Goal: Information Seeking & Learning: Learn about a topic

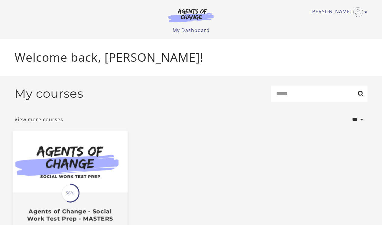
click at [63, 155] on img at bounding box center [70, 161] width 115 height 62
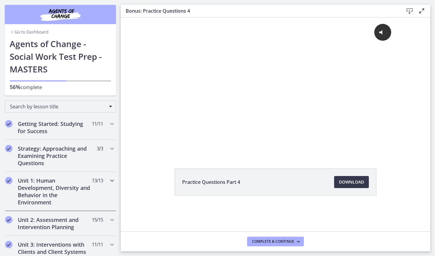
click at [50, 190] on h2 "Unit 1: Human Development, Diversity and Behavior in the Environment" at bounding box center [55, 191] width 74 height 29
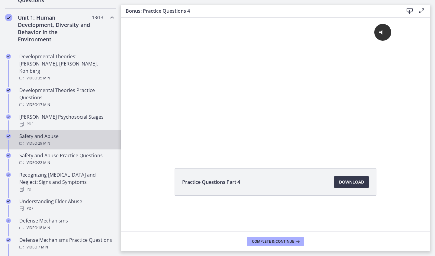
scroll to position [166, 0]
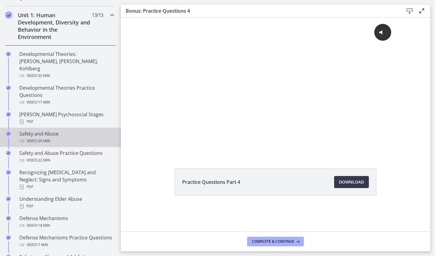
click at [43, 138] on span "· 29 min" at bounding box center [43, 141] width 13 height 7
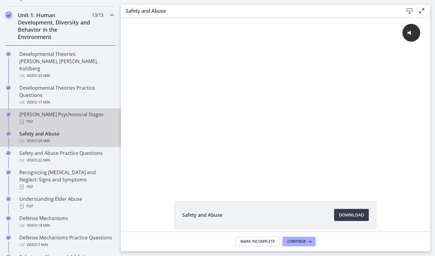
click at [58, 118] on div "PDF" at bounding box center [66, 121] width 94 height 7
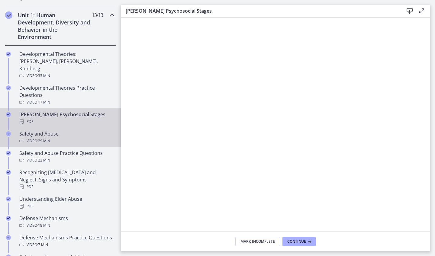
click at [55, 130] on div "Safety and Abuse Video · 29 min" at bounding box center [66, 137] width 94 height 15
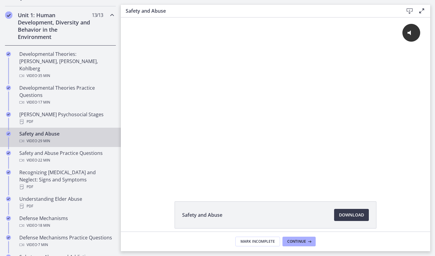
scroll to position [12, 0]
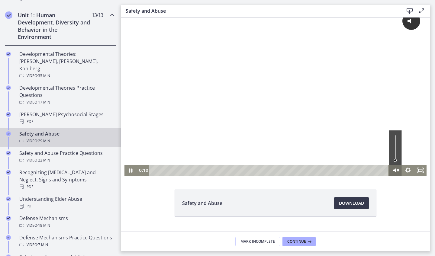
click at [382, 171] on g "Unmute" at bounding box center [398, 171] width 2 height 6
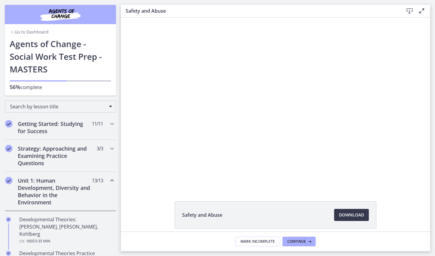
scroll to position [0, 0]
click at [382, 182] on button "Mute" at bounding box center [395, 182] width 13 height 11
click at [382, 182] on button "Unmute" at bounding box center [395, 182] width 13 height 11
click at [382, 182] on button "Mute" at bounding box center [395, 182] width 13 height 11
click at [382, 182] on button "Unmute" at bounding box center [395, 182] width 13 height 11
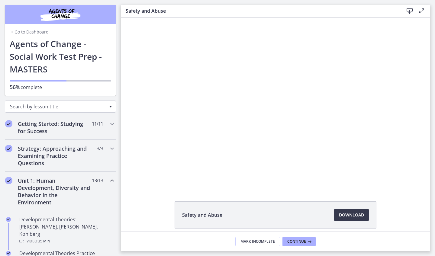
click at [88, 107] on span "Search by lesson title" at bounding box center [58, 106] width 96 height 7
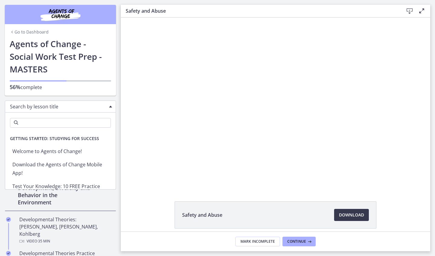
click at [88, 108] on span "Search by lesson title" at bounding box center [58, 106] width 96 height 7
click at [84, 139] on span "Getting Started: Studying for Success" at bounding box center [54, 139] width 99 height 12
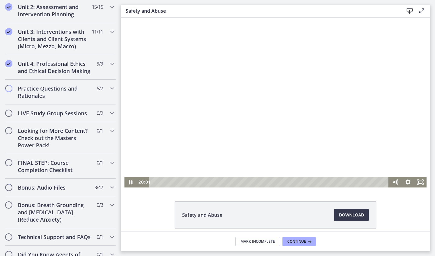
scroll to position [208, 0]
click at [227, 108] on div at bounding box center [276, 103] width 303 height 170
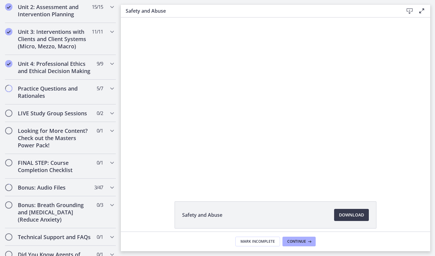
scroll to position [0, 0]
